Goal: Task Accomplishment & Management: Manage account settings

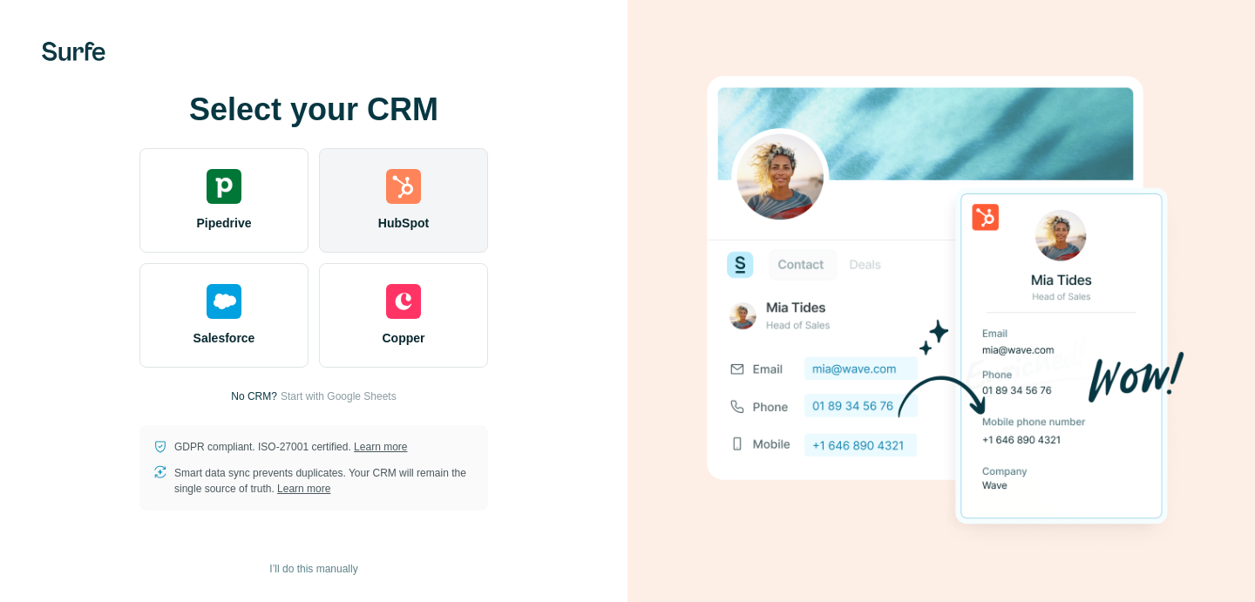
click at [412, 186] on img at bounding box center [403, 186] width 35 height 35
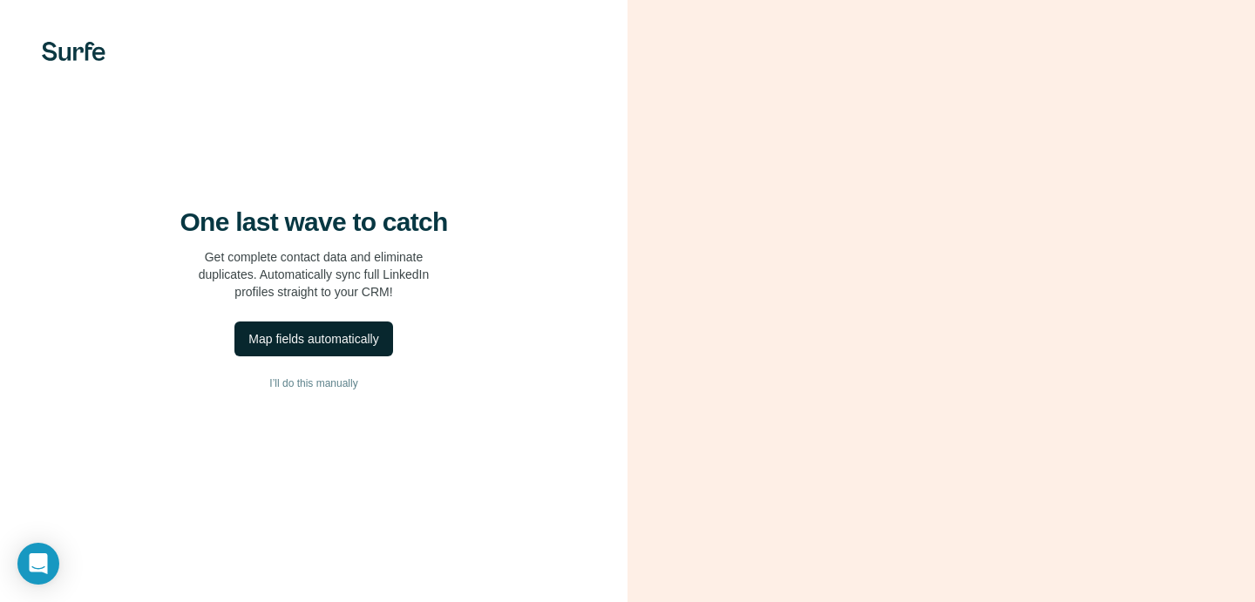
click at [323, 348] on div "Map fields automatically" at bounding box center [313, 338] width 130 height 17
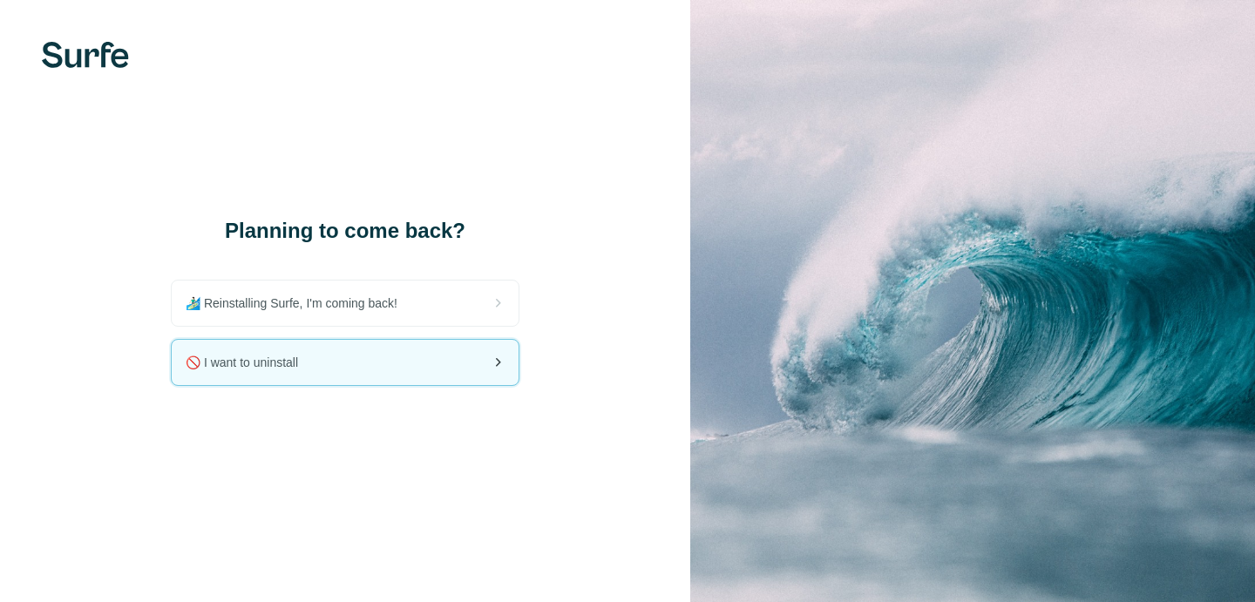
click at [314, 366] on div "🚫 I want to uninstall" at bounding box center [345, 362] width 347 height 45
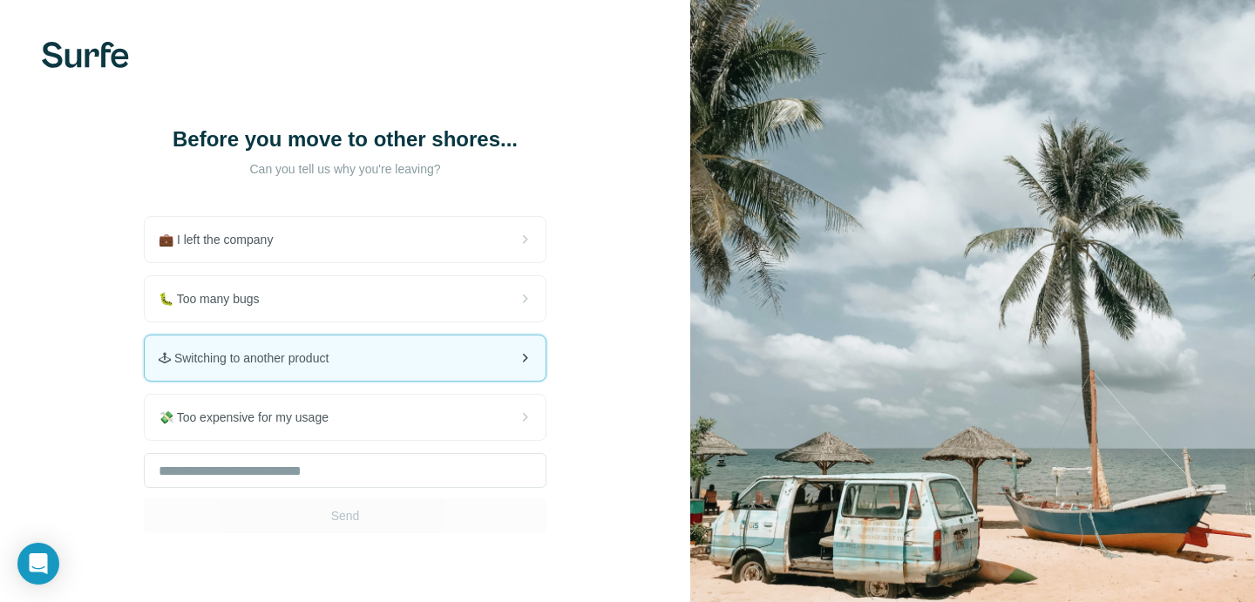
click at [374, 358] on div "🕹 Switching to another product" at bounding box center [345, 358] width 401 height 45
